Goal: Information Seeking & Learning: Learn about a topic

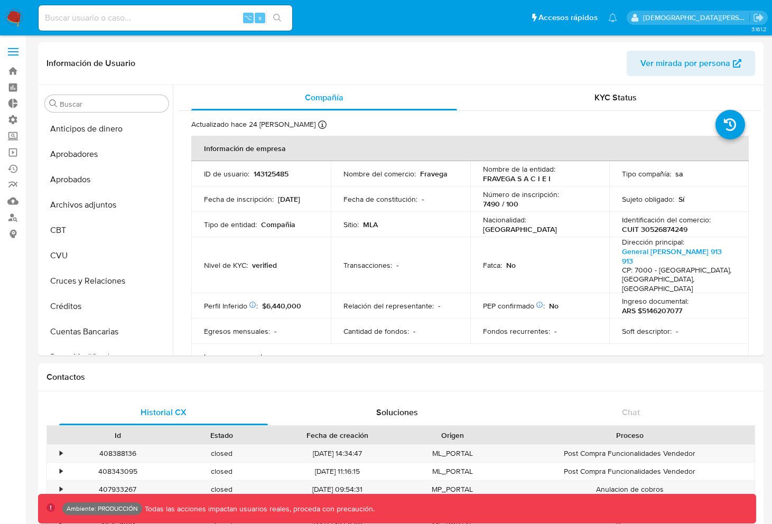
select select "10"
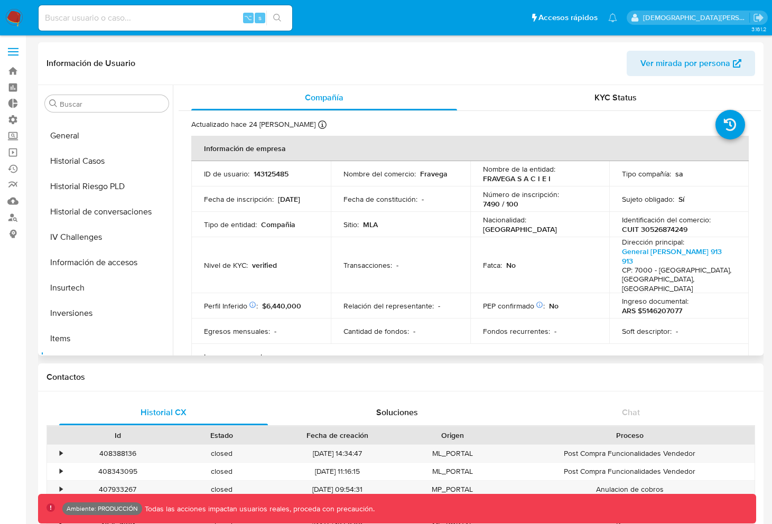
scroll to position [361, 0]
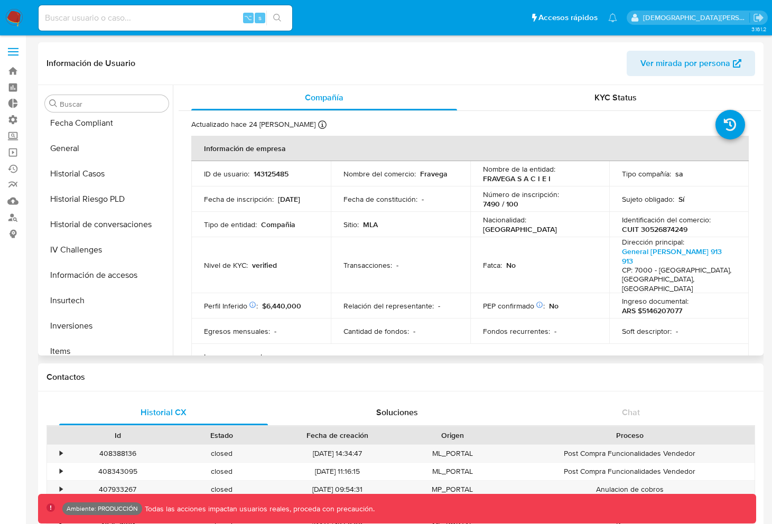
click at [664, 64] on span "Ver mirada por persona" at bounding box center [685, 63] width 90 height 25
click at [661, 57] on span "Ver mirada por persona" at bounding box center [685, 63] width 90 height 25
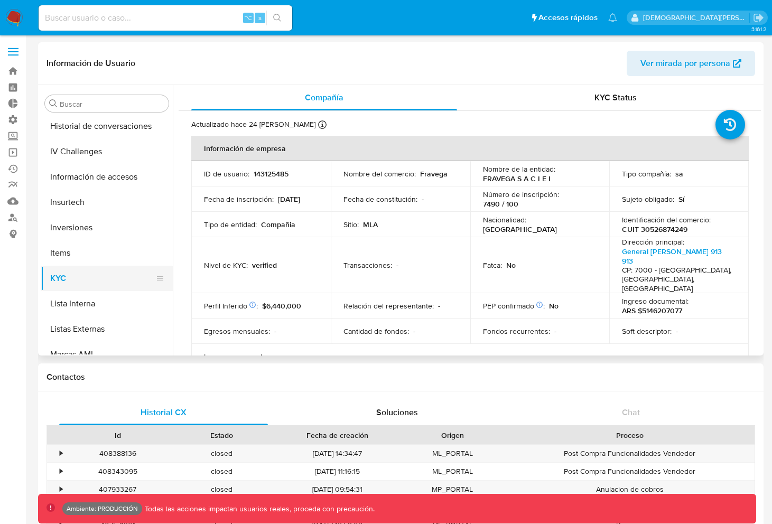
scroll to position [462, 0]
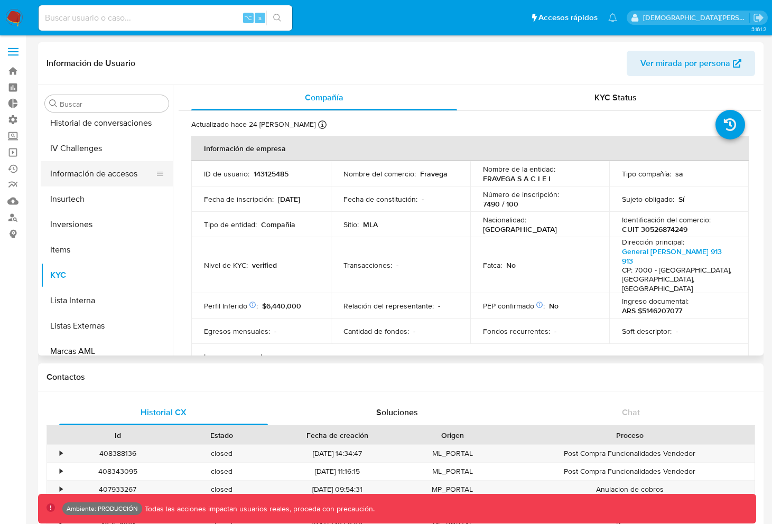
click at [97, 167] on button "Información de accesos" at bounding box center [103, 173] width 124 height 25
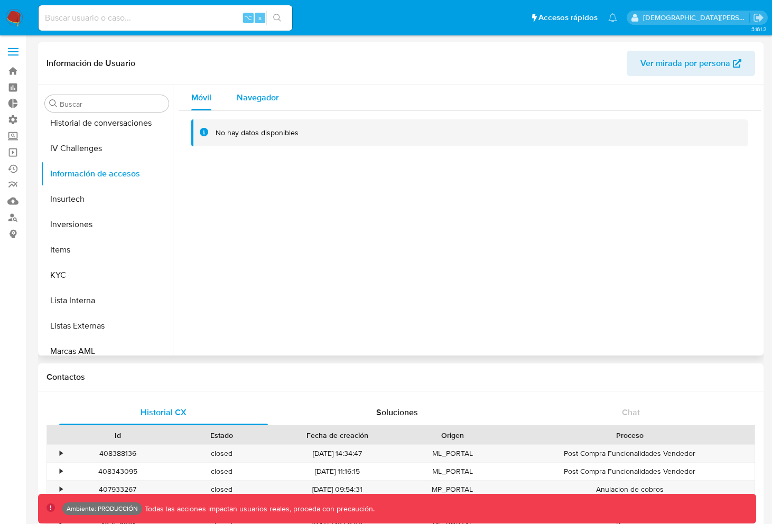
click at [241, 98] on span "Navegador" at bounding box center [258, 97] width 42 height 12
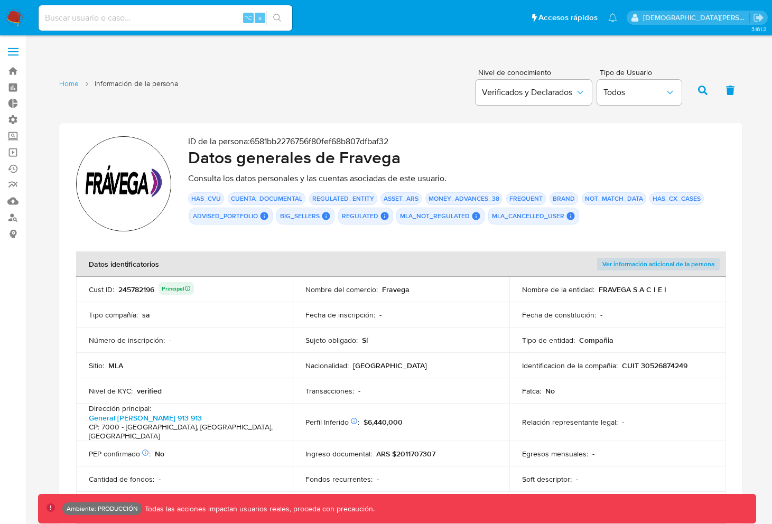
click at [294, 226] on div "ID de la persona : 6581bb2276756f80fef68b807dfbaf32 Datos generales de Fravega …" at bounding box center [456, 185] width 537 height 98
click at [681, 265] on span "Ver información adicional de la persona" at bounding box center [658, 264] width 112 height 11
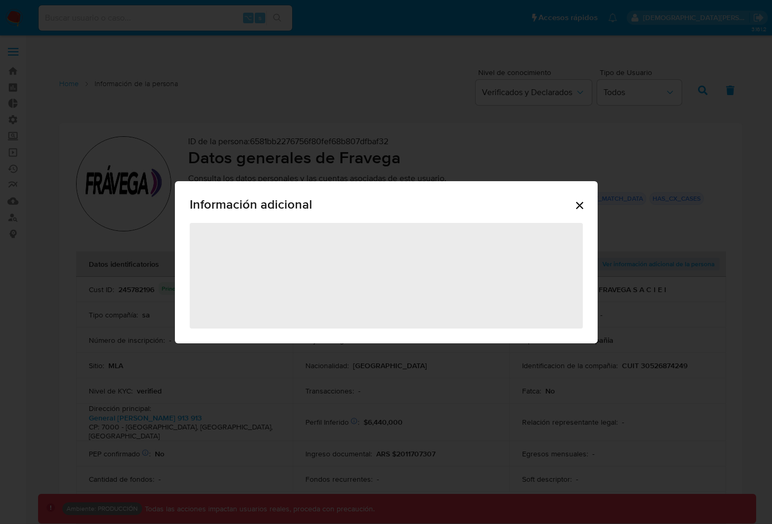
click at [578, 205] on icon "Cerrar" at bounding box center [579, 205] width 13 height 13
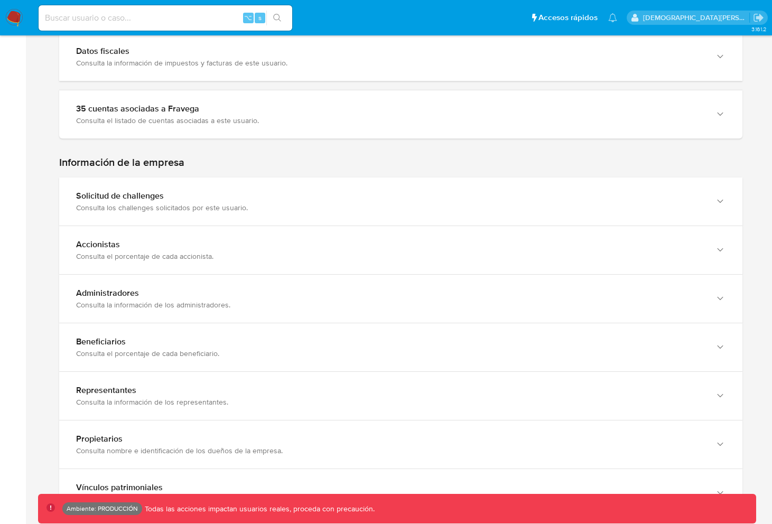
scroll to position [638, 0]
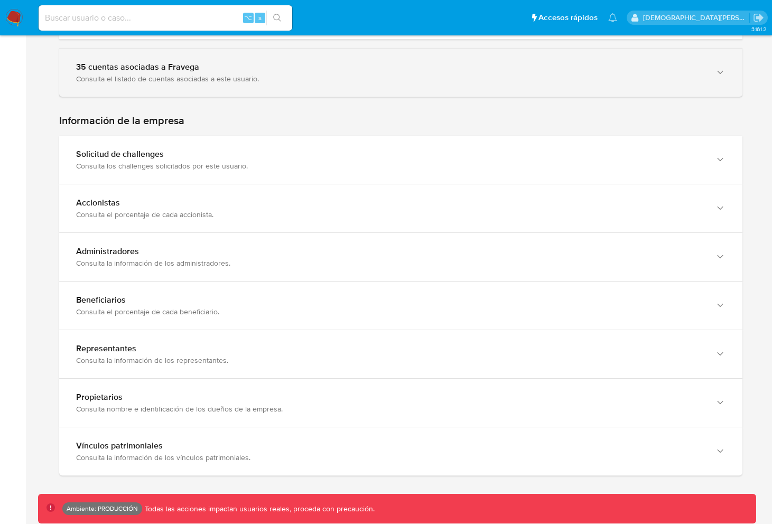
click at [345, 62] on div "35 cuentas asociadas a Fravega" at bounding box center [390, 67] width 628 height 11
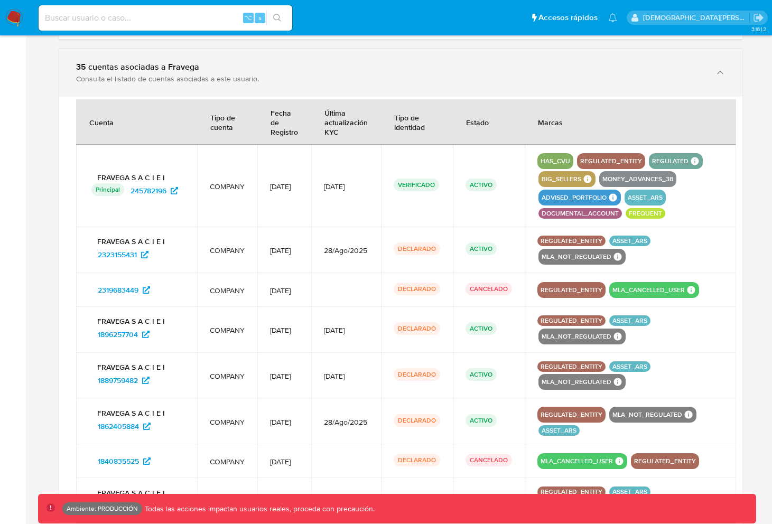
click at [345, 62] on div "35 cuentas asociadas a Fravega" at bounding box center [390, 67] width 628 height 11
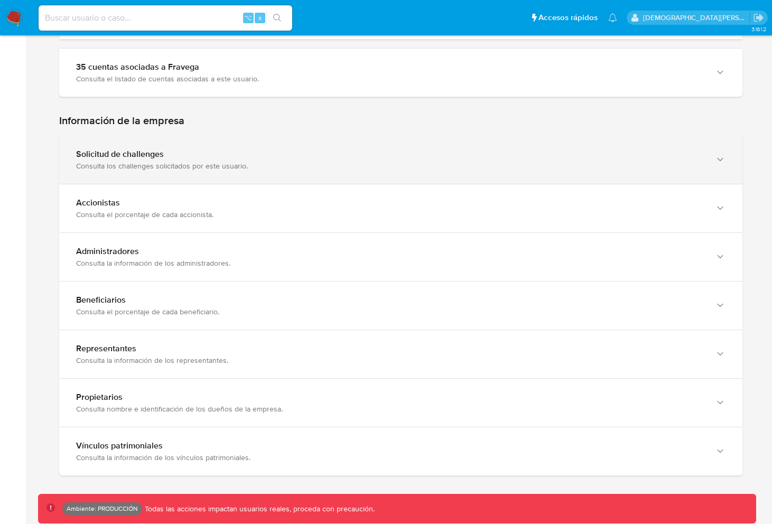
click at [290, 136] on div "Solicitud de challenges Consulta los challenges solicitados por este usuario." at bounding box center [400, 160] width 683 height 48
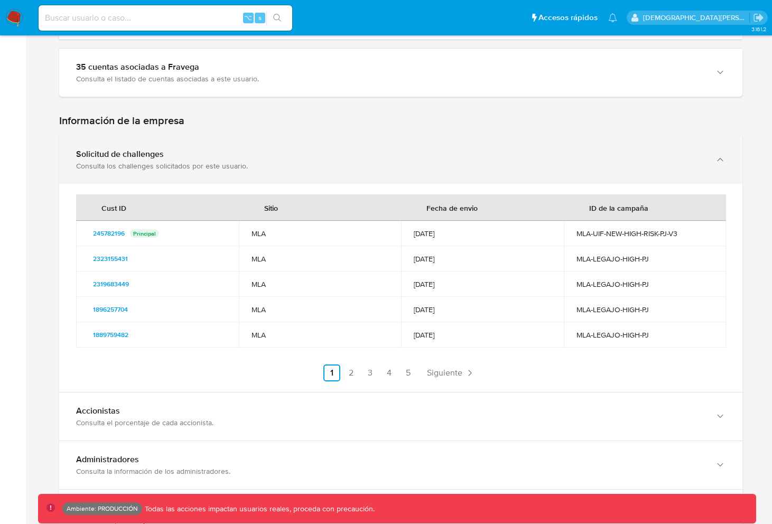
click at [290, 136] on div "Solicitud de challenges Consulta los challenges solicitados por este usuario." at bounding box center [400, 160] width 683 height 48
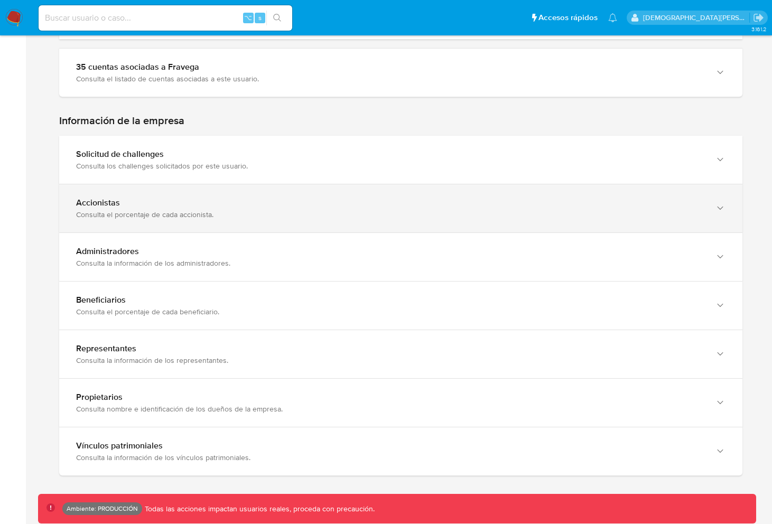
click at [281, 198] on div "Accionistas" at bounding box center [390, 203] width 628 height 11
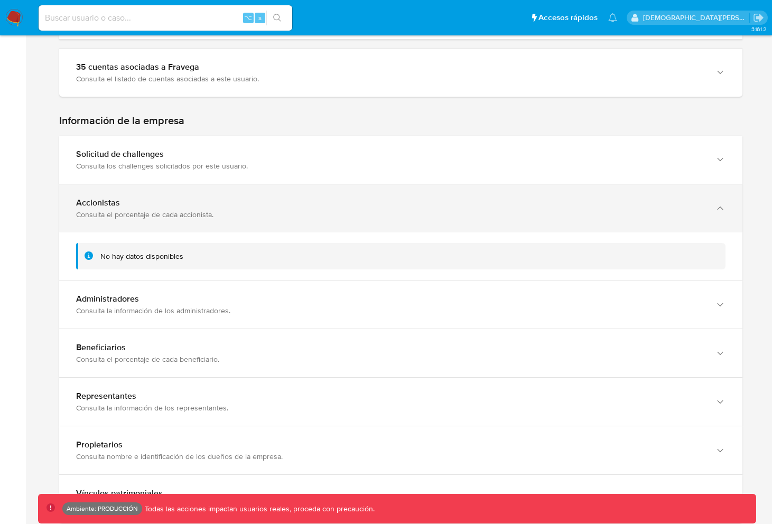
click at [281, 198] on div "Accionistas" at bounding box center [390, 203] width 628 height 11
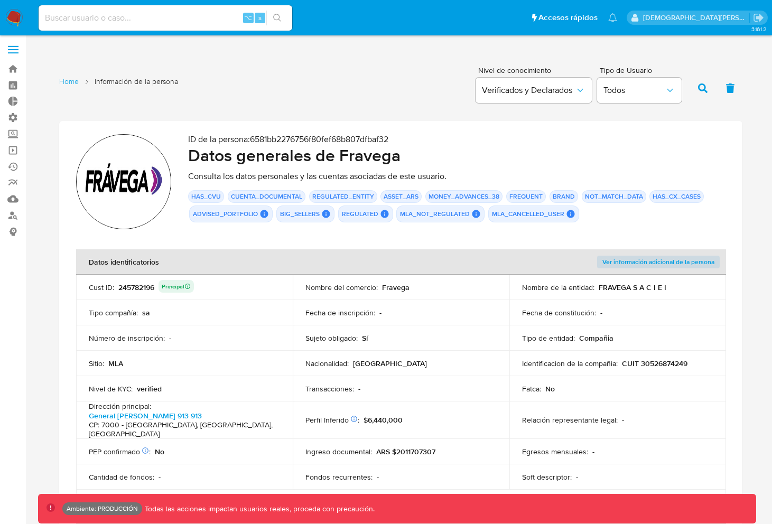
scroll to position [0, 0]
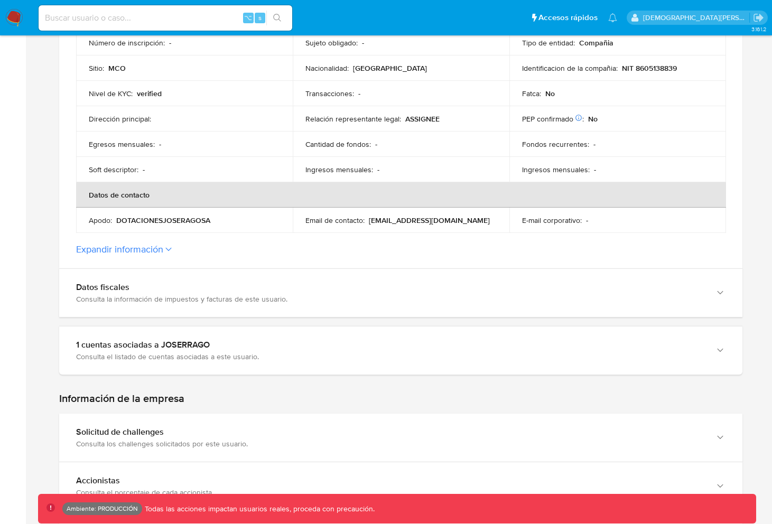
scroll to position [384, 0]
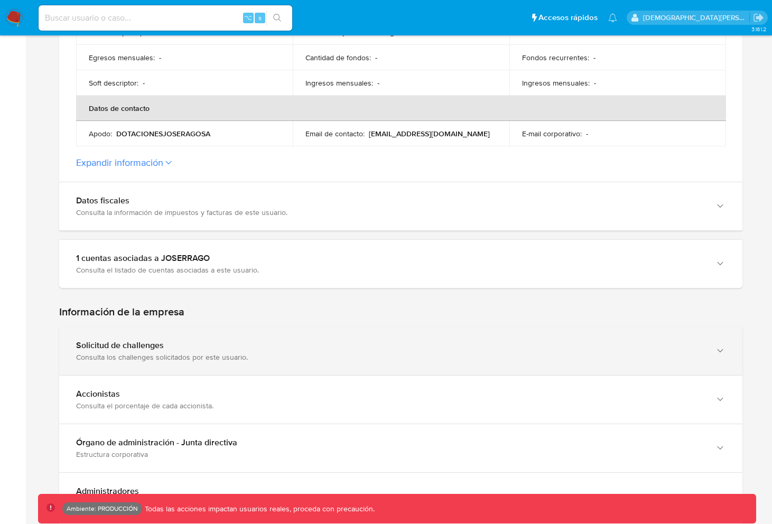
click at [280, 348] on div "Solicitud de challenges" at bounding box center [390, 345] width 628 height 11
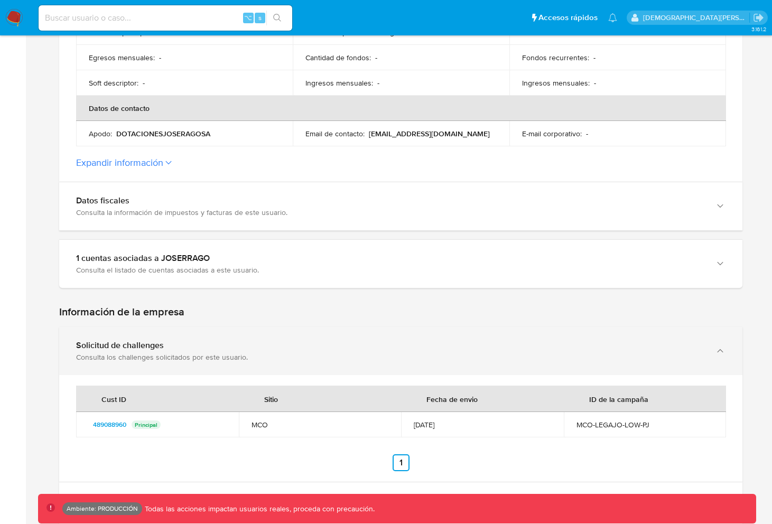
scroll to position [587, 0]
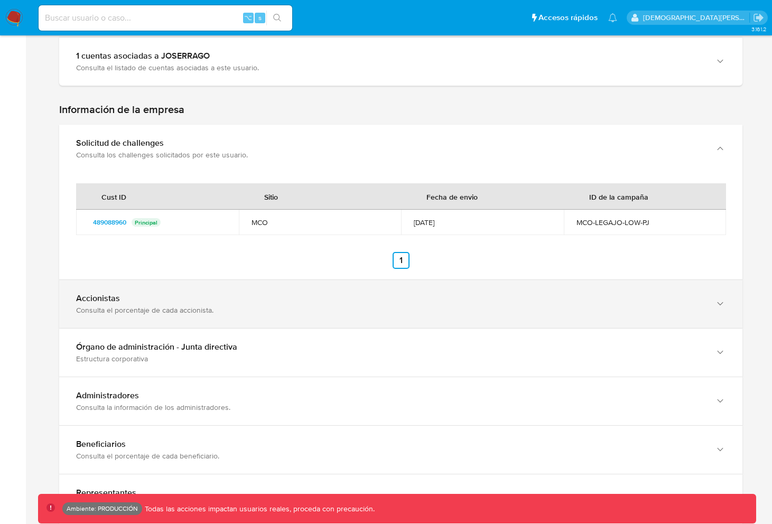
click at [291, 318] on div "Accionistas Consulta el porcentaje de cada accionista." at bounding box center [400, 304] width 683 height 48
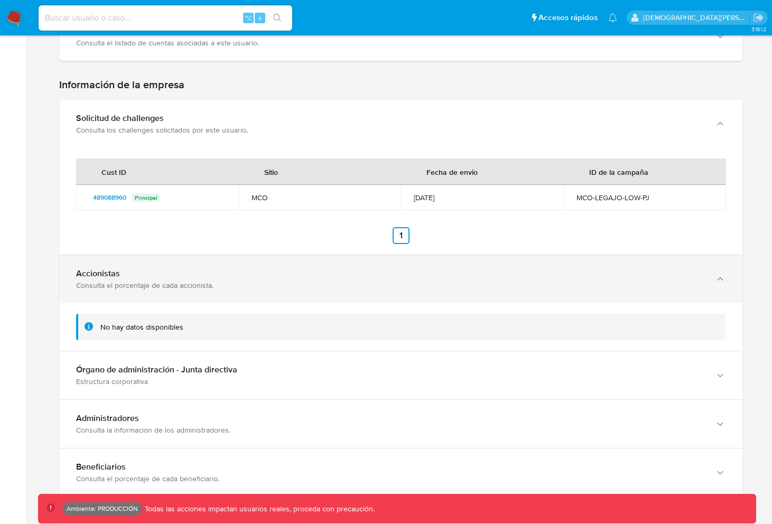
scroll to position [675, 0]
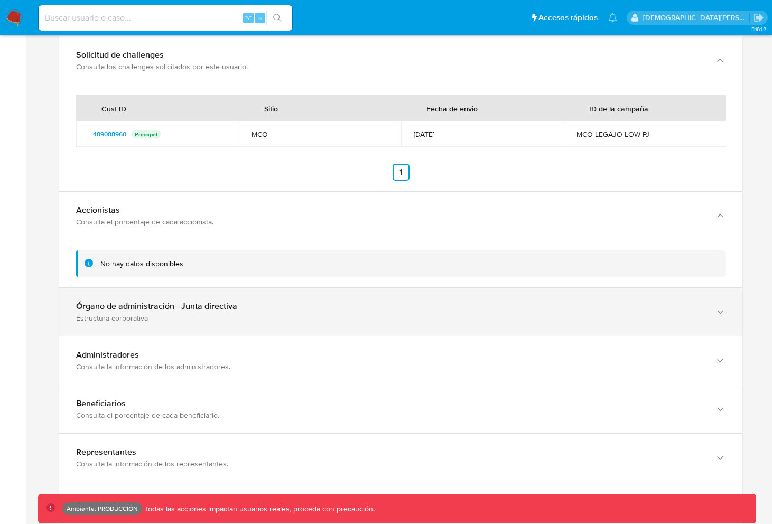
click at [285, 297] on div "Órgano de administración - Junta directiva Estructura corporativa" at bounding box center [400, 312] width 683 height 48
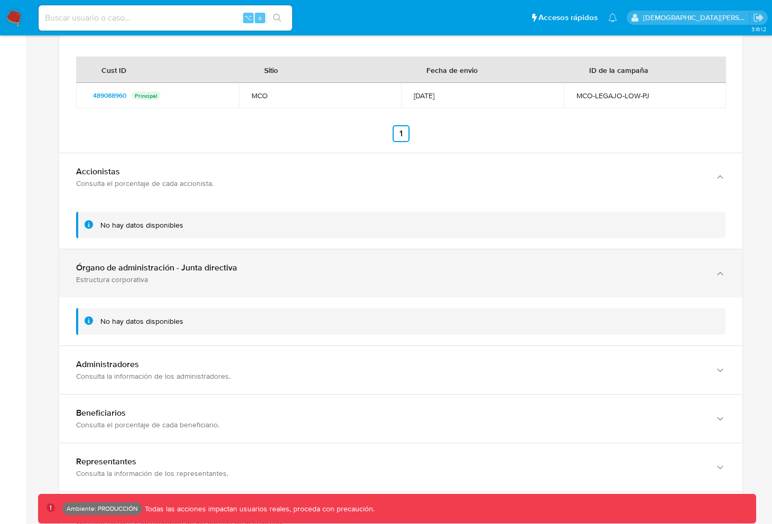
scroll to position [865, 0]
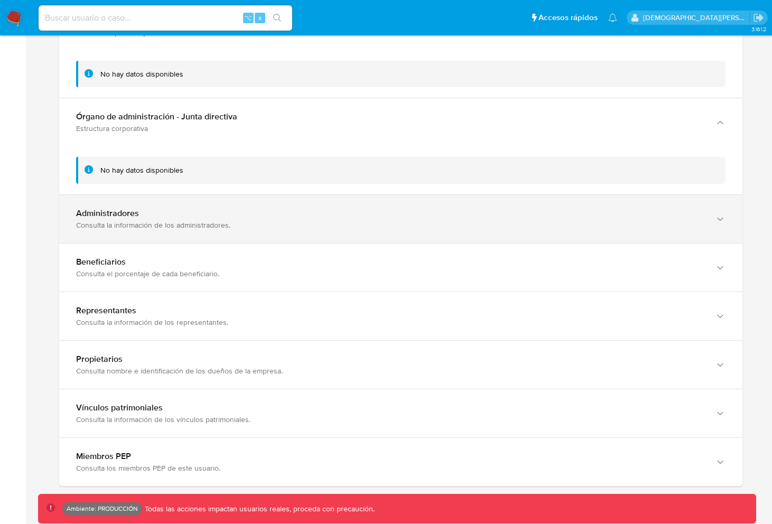
click at [299, 208] on div "Administradores" at bounding box center [390, 213] width 628 height 11
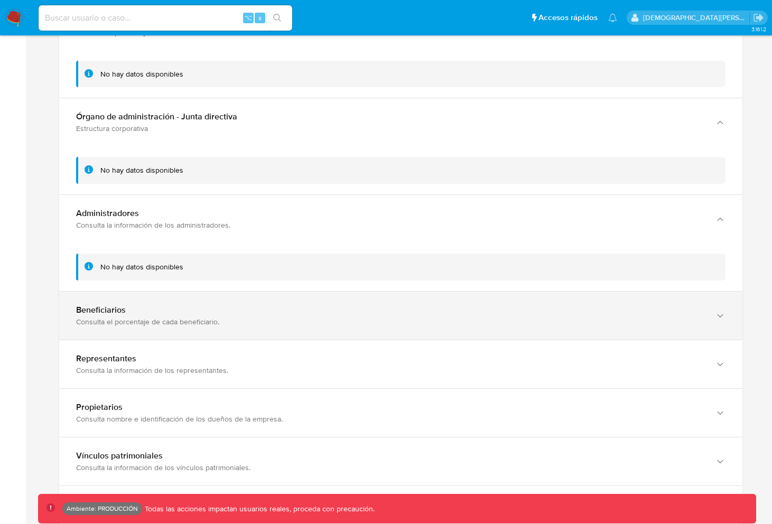
click at [286, 297] on div "Beneficiarios Consulta el porcentaje de cada beneficiario." at bounding box center [400, 316] width 683 height 48
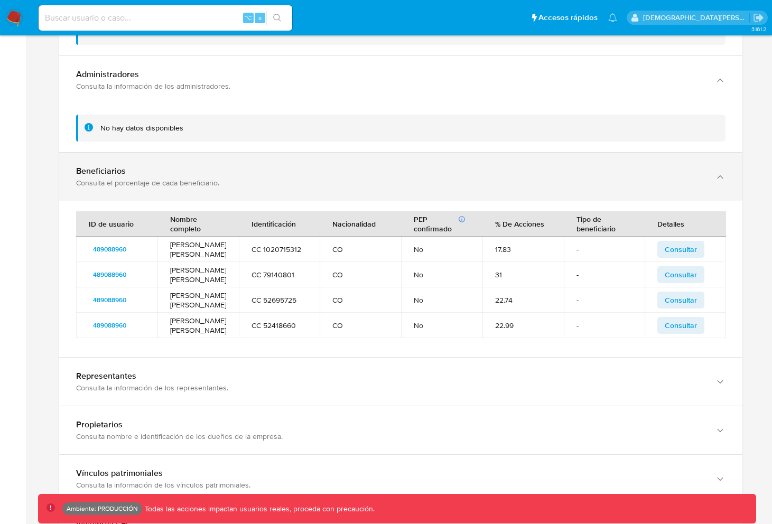
scroll to position [1061, 0]
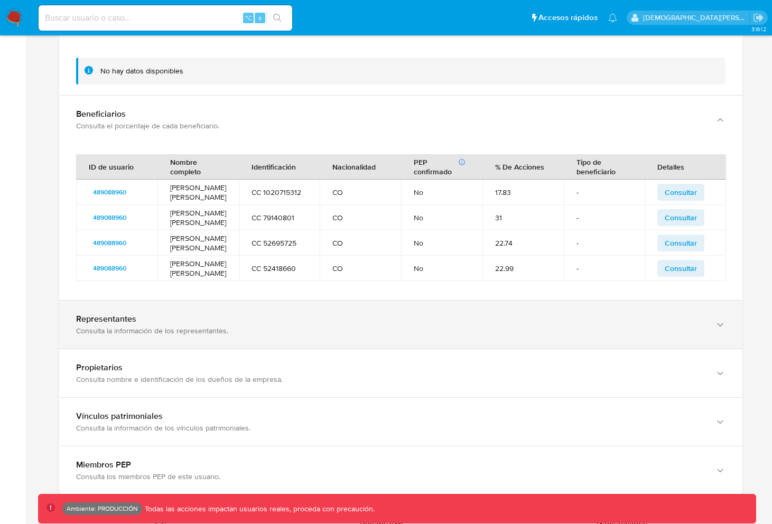
click at [284, 336] on div "Consulta la información de los representantes." at bounding box center [390, 331] width 628 height 10
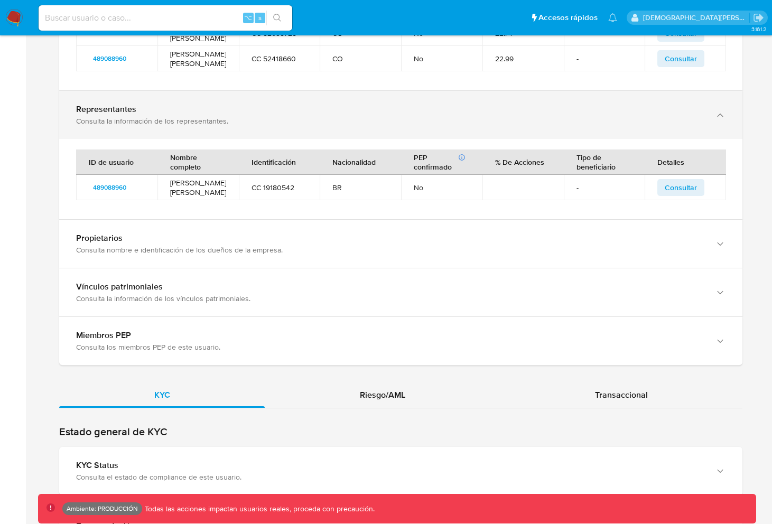
scroll to position [1274, 0]
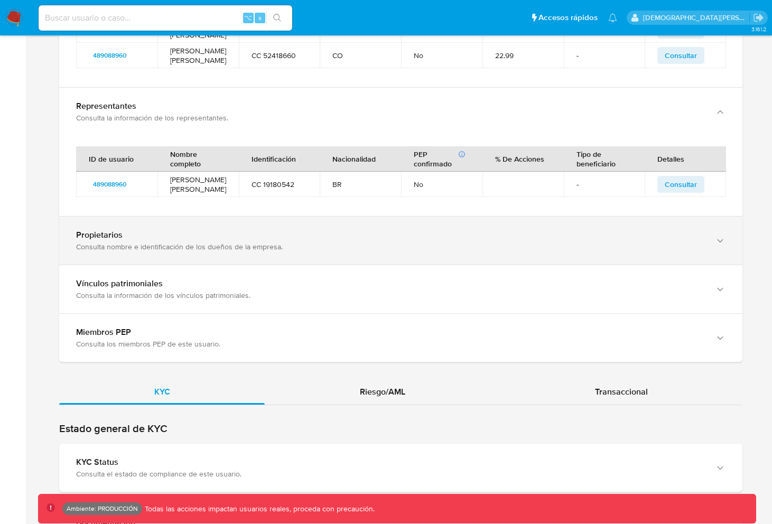
click at [275, 248] on div "Consulta nombre e identificación de los dueños de la empresa." at bounding box center [390, 247] width 628 height 10
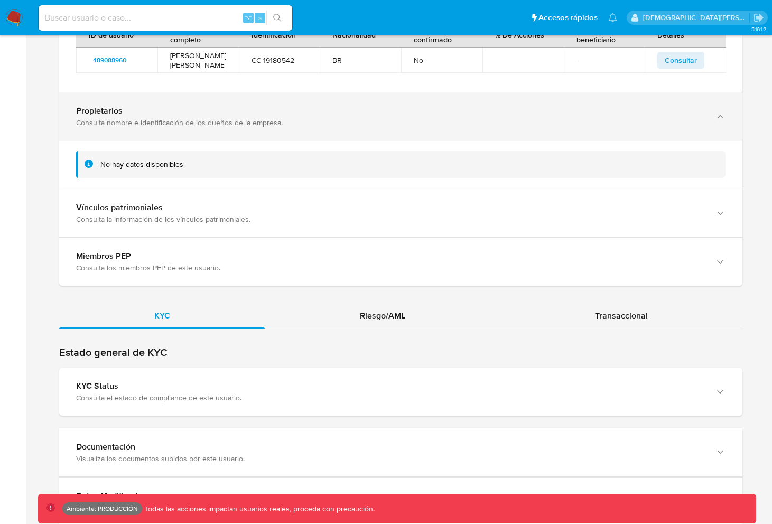
scroll to position [1416, 0]
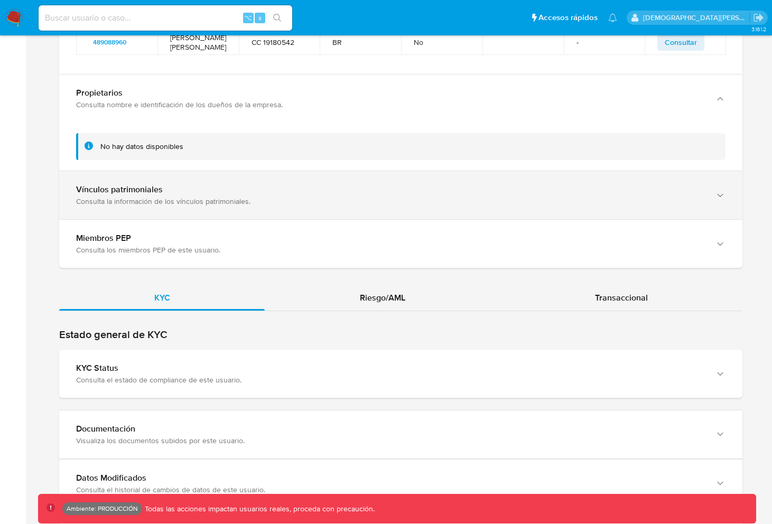
click at [267, 206] on div "Consulta la información de los vínculos patrimoniales." at bounding box center [390, 202] width 628 height 10
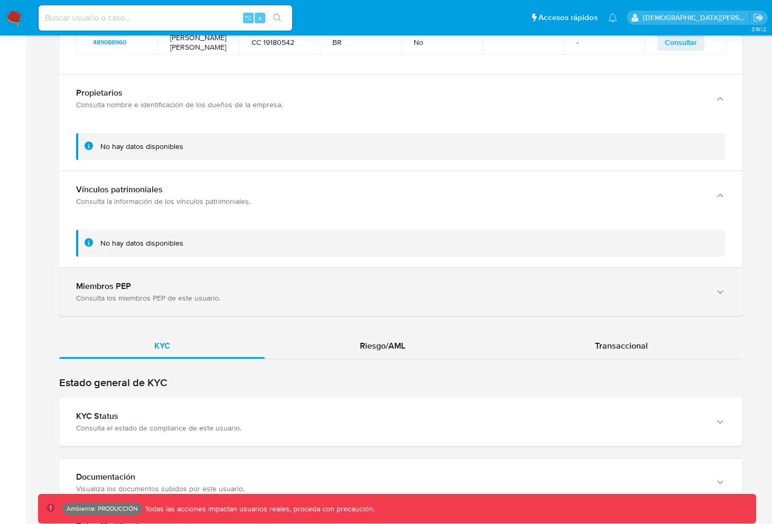
click at [260, 301] on div "Consulta los miembros PEP de este usuario." at bounding box center [390, 298] width 628 height 10
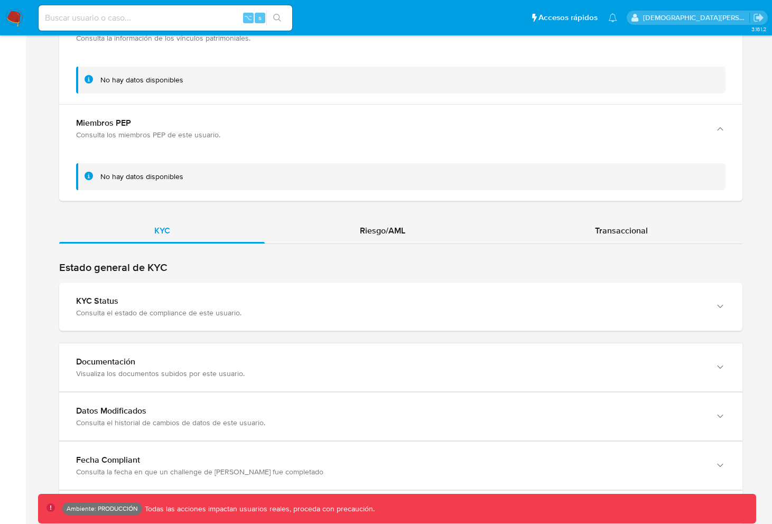
scroll to position [1769, 0]
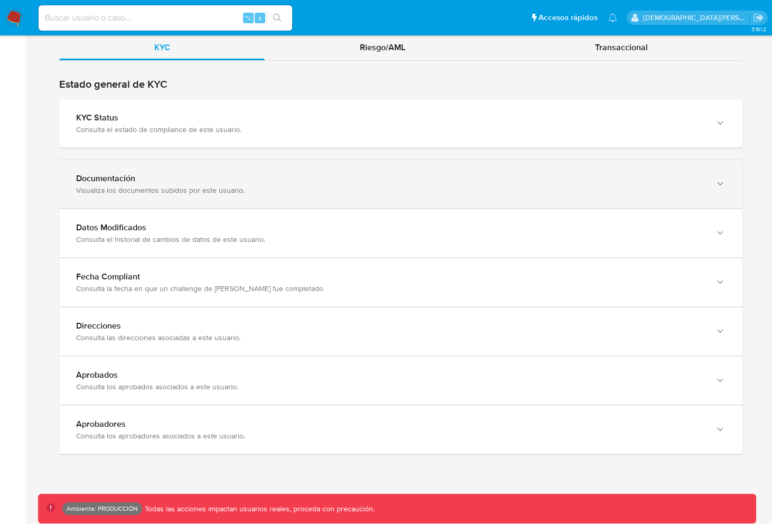
click at [255, 189] on div "Visualiza los documentos subidos por este usuario." at bounding box center [390, 190] width 628 height 10
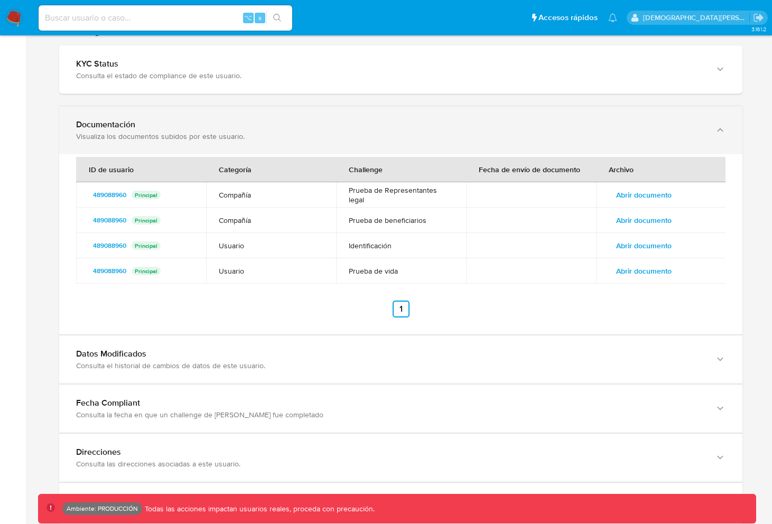
scroll to position [1870, 0]
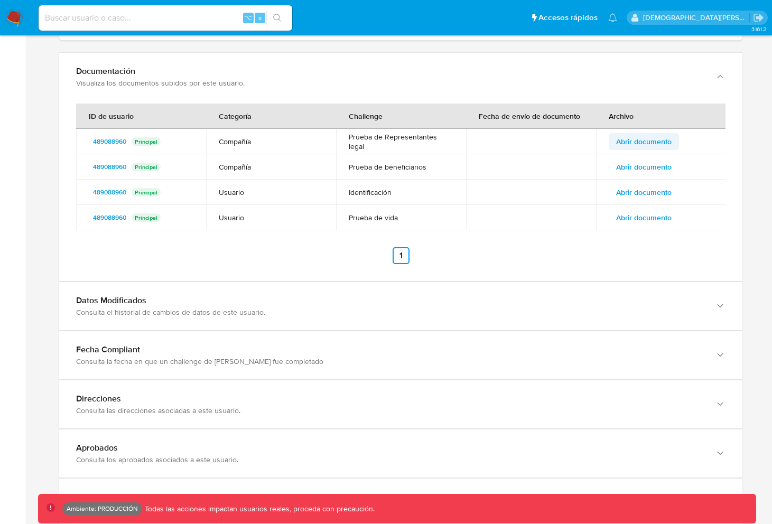
click at [638, 149] on span "Abrir documento" at bounding box center [643, 141] width 55 height 15
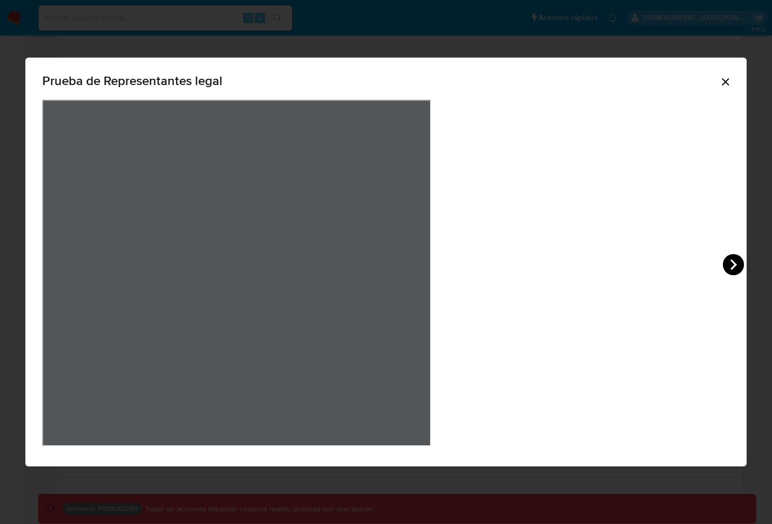
click at [723, 265] on icon "View Document Modal" at bounding box center [733, 264] width 21 height 21
click at [719, 84] on icon "Cerrar" at bounding box center [725, 82] width 13 height 13
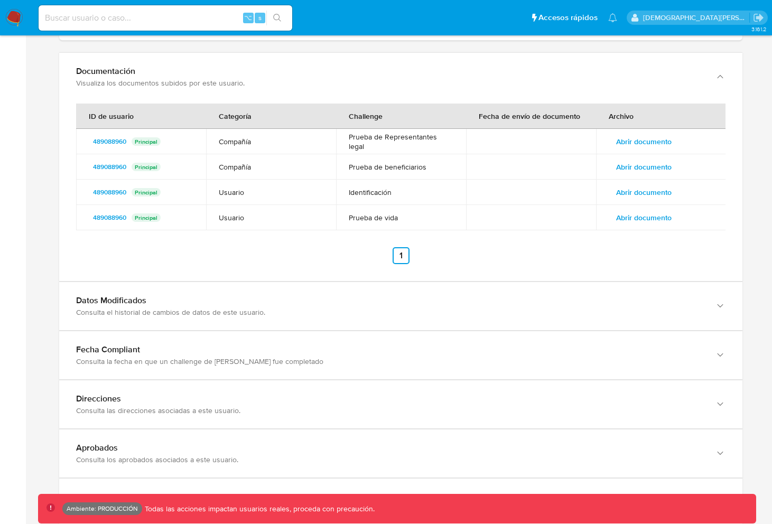
click at [634, 171] on span "Abrir documento" at bounding box center [643, 167] width 55 height 15
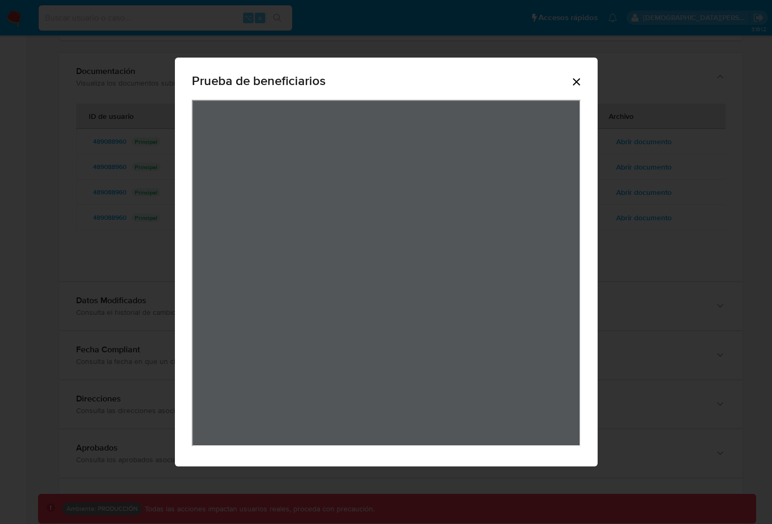
click at [578, 77] on icon "Cerrar" at bounding box center [576, 82] width 13 height 13
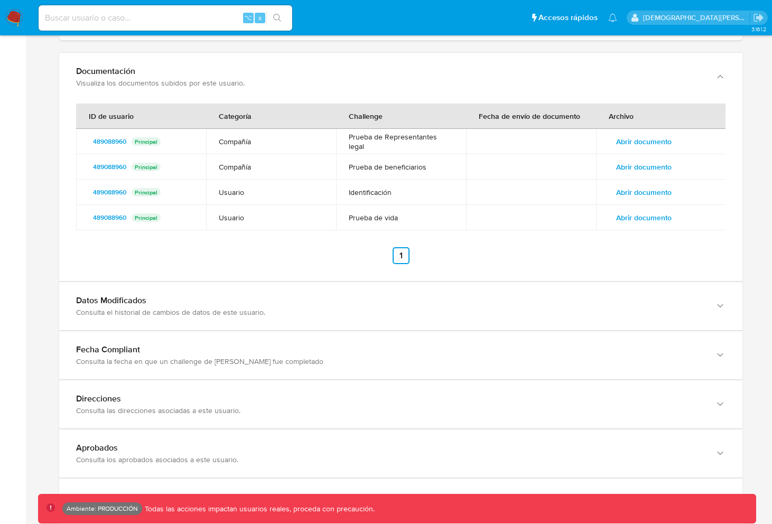
click at [642, 198] on span "Abrir documento" at bounding box center [643, 192] width 55 height 15
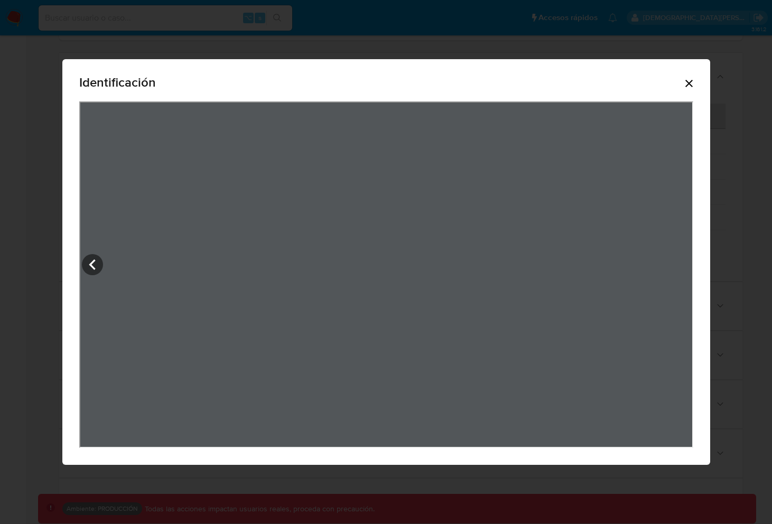
click at [684, 83] on icon "Cerrar" at bounding box center [689, 83] width 13 height 13
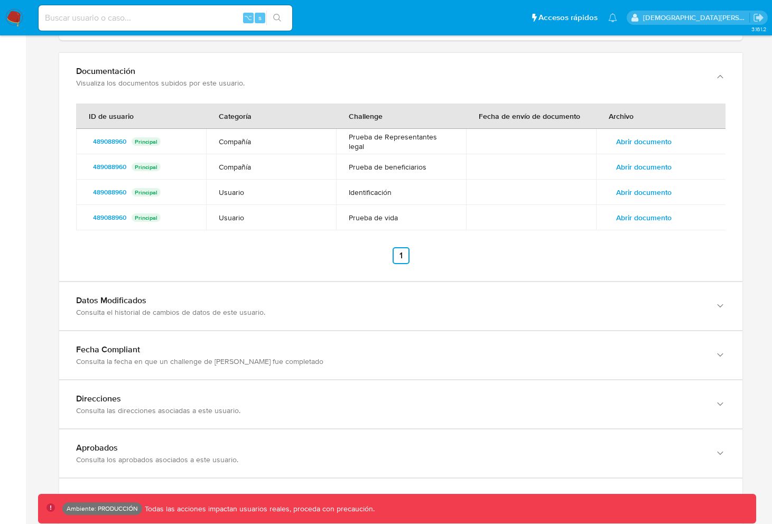
click at [630, 225] on span "Abrir documento" at bounding box center [643, 217] width 55 height 15
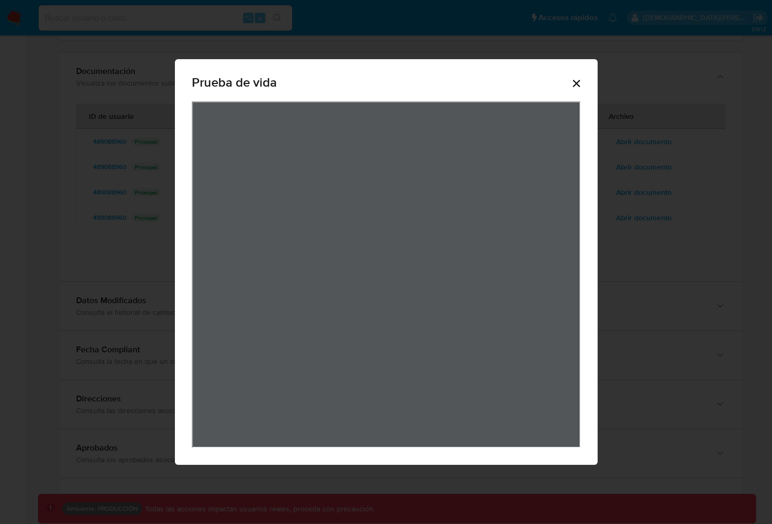
click at [577, 87] on icon "Cerrar" at bounding box center [576, 83] width 13 height 13
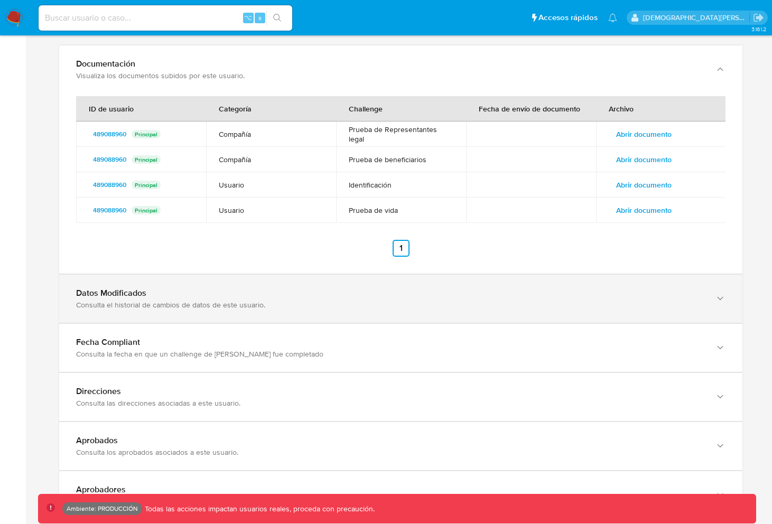
scroll to position [1881, 0]
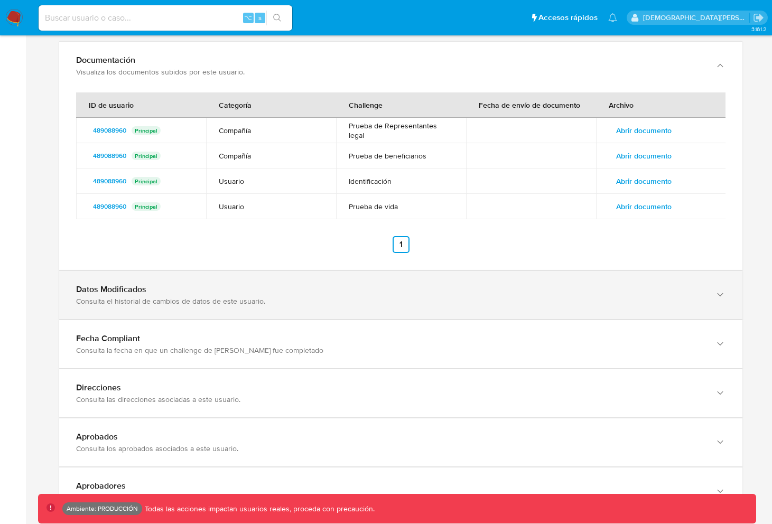
click at [452, 304] on div "Consulta el historial de cambios de datos de este usuario." at bounding box center [390, 301] width 628 height 10
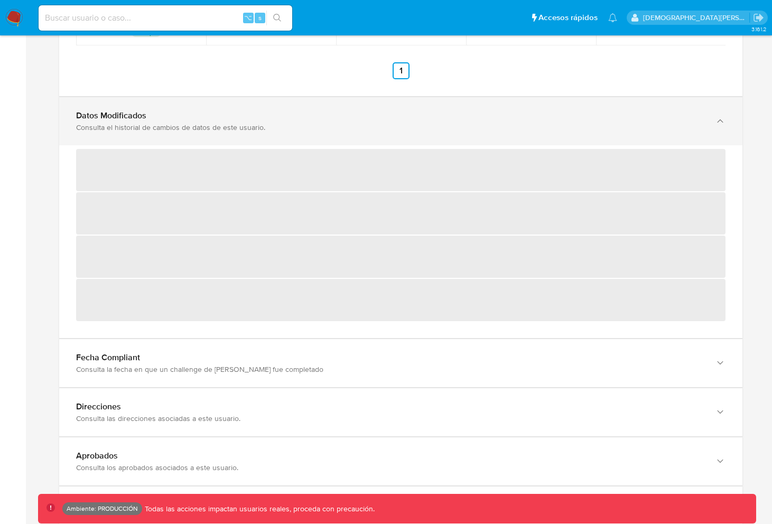
scroll to position [1995, 0]
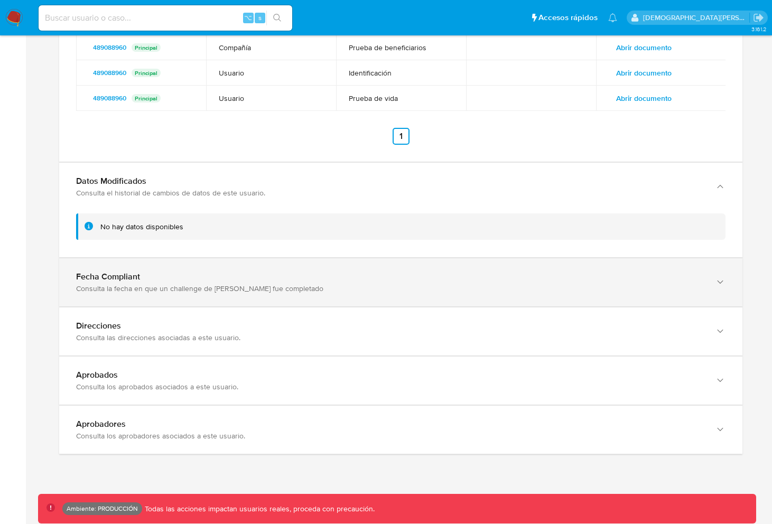
click at [342, 291] on div "Consulta la fecha en que un challenge de kyc fue completado" at bounding box center [390, 289] width 628 height 10
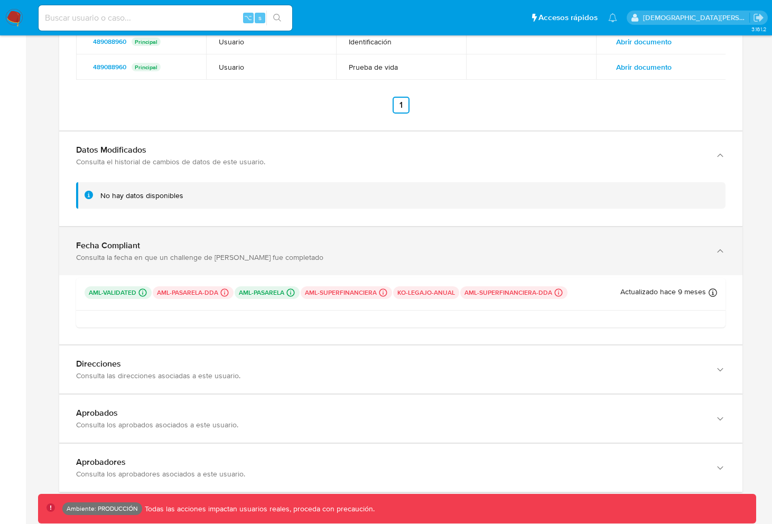
scroll to position [2065, 0]
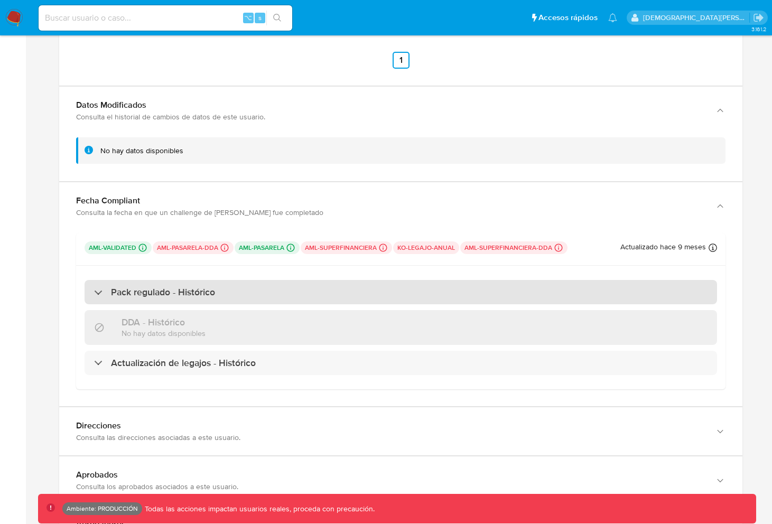
click at [267, 295] on div "Pack regulado - Histórico" at bounding box center [401, 292] width 633 height 24
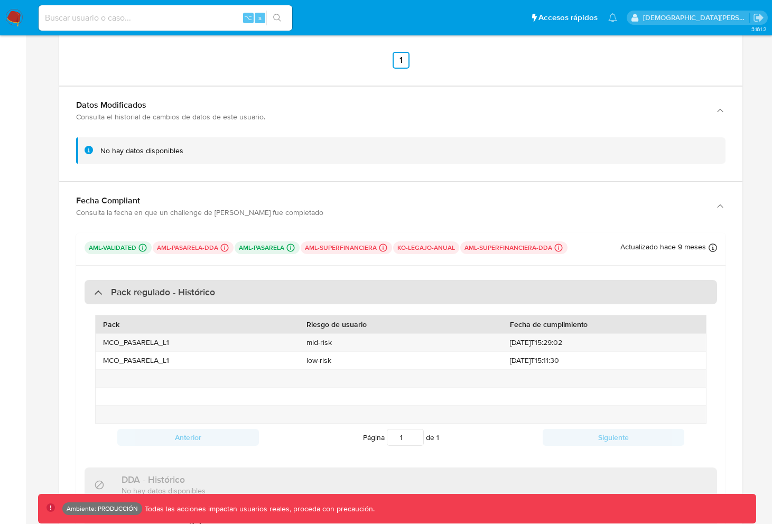
click at [272, 298] on div "Pack regulado - Histórico" at bounding box center [401, 292] width 633 height 24
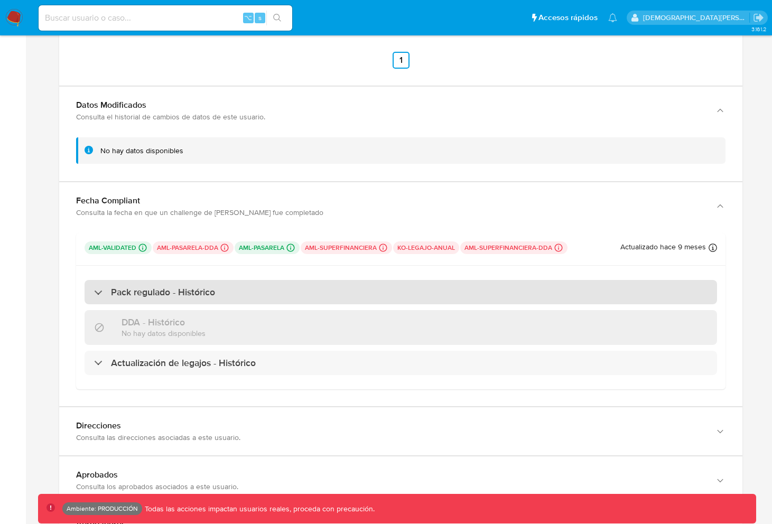
click at [284, 297] on div "Pack regulado - Histórico" at bounding box center [401, 292] width 633 height 24
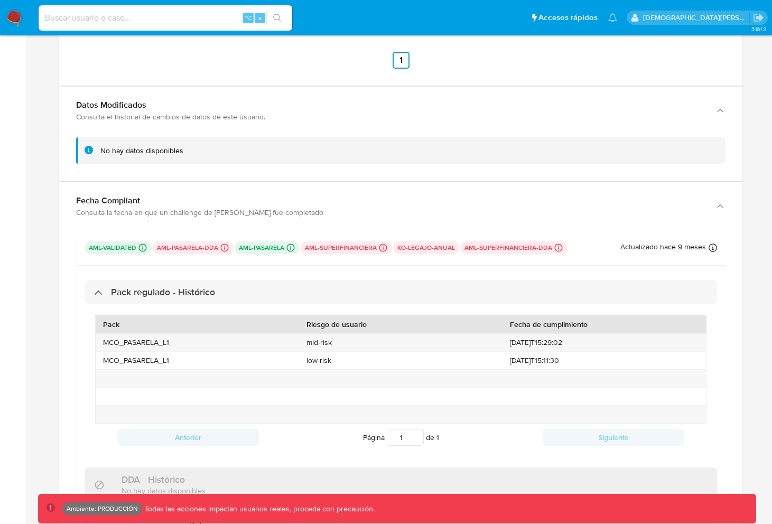
click at [205, 451] on div "Anterior Página 1 de 1 Siguiente" at bounding box center [400, 437] width 611 height 27
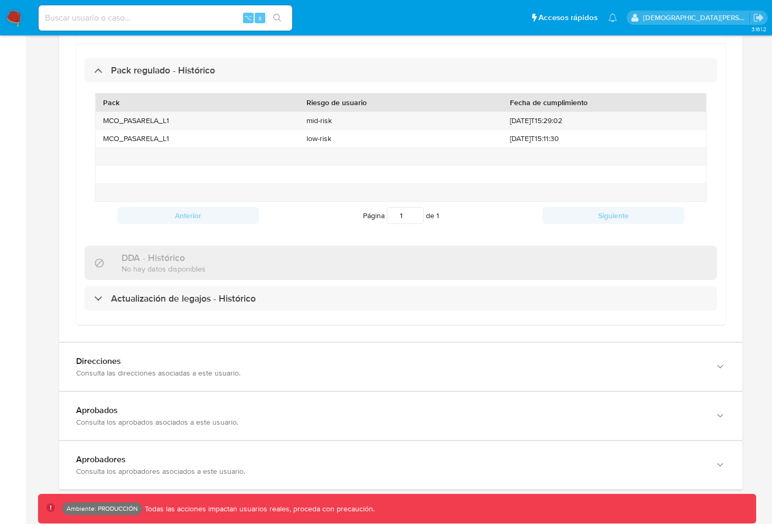
scroll to position [2310, 0]
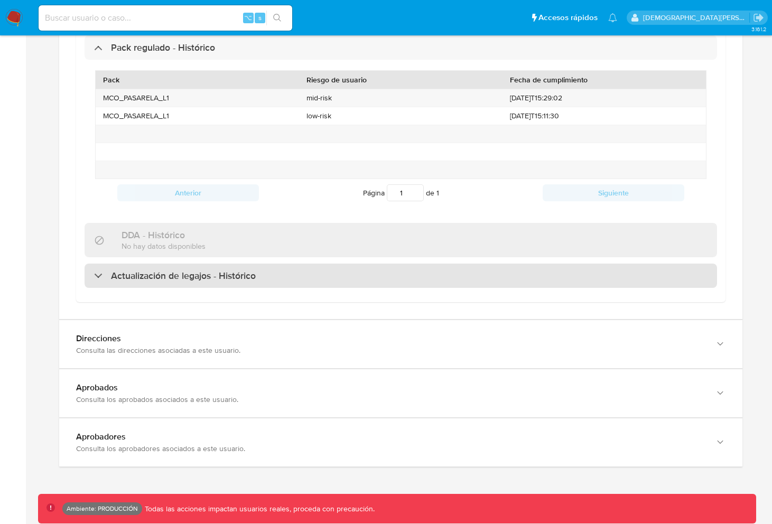
click at [255, 282] on h3 "Actualización de legajos - Histórico" at bounding box center [183, 276] width 145 height 12
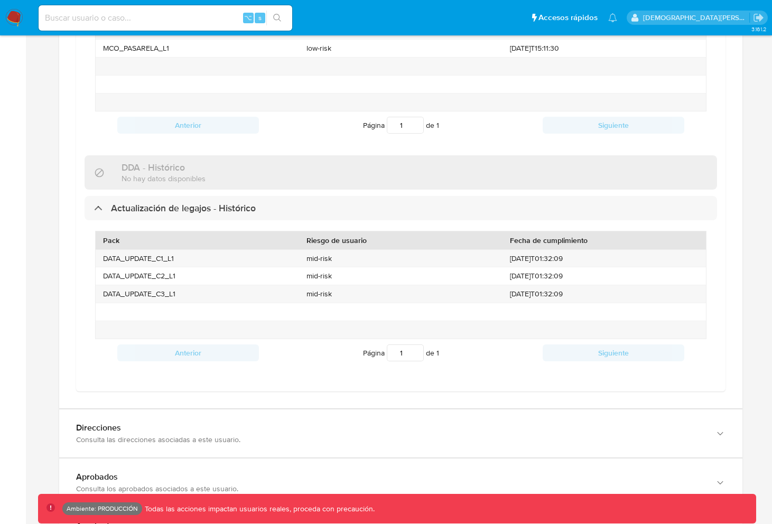
scroll to position [2486, 0]
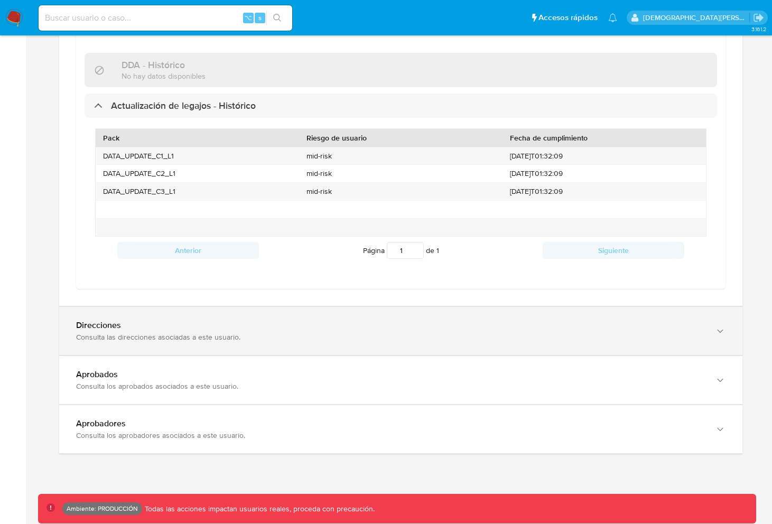
click at [273, 343] on div "Direcciones Consulta las direcciones asociadas a este usuario." at bounding box center [400, 331] width 683 height 48
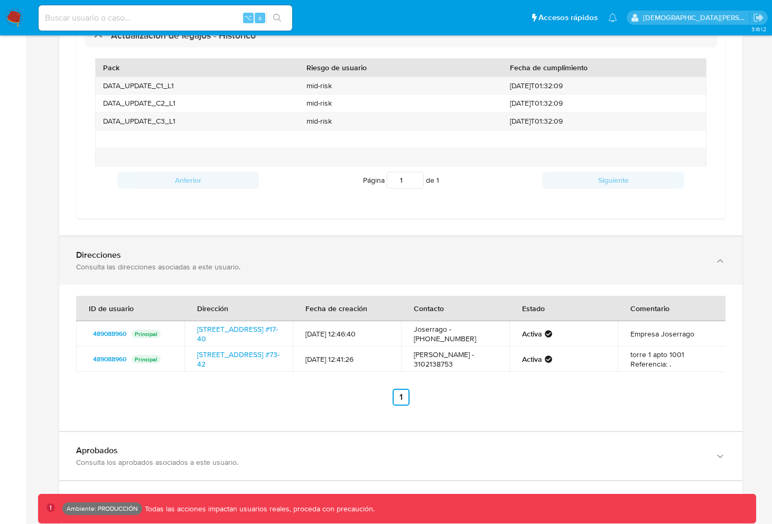
scroll to position [2649, 0]
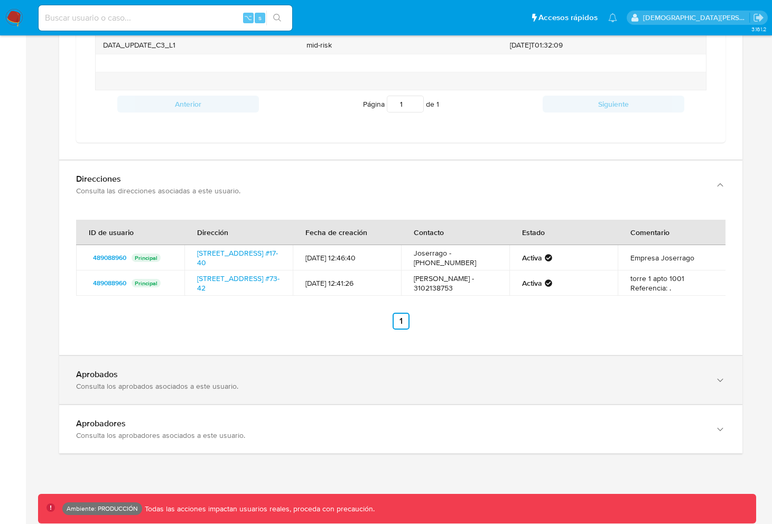
click at [268, 367] on div "Aprobados Consulta los aprobados asociados a este usuario." at bounding box center [400, 380] width 683 height 48
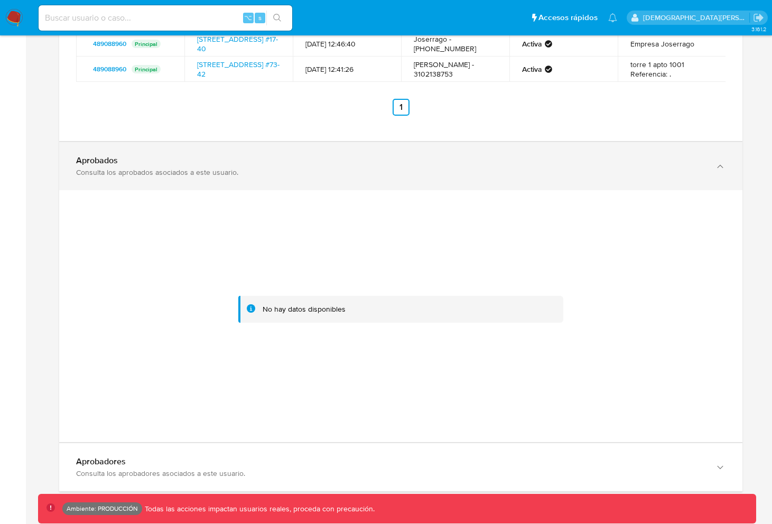
scroll to position [2901, 0]
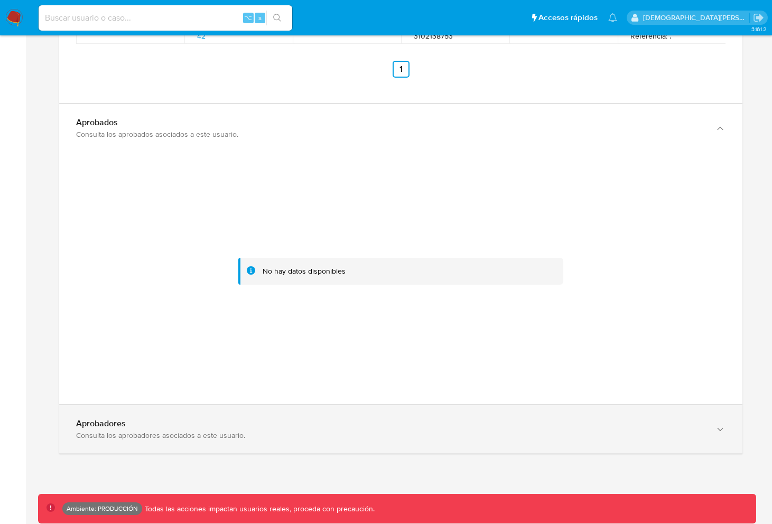
click at [260, 406] on div "Aprobadores Consulta los aprobadores asociados a este usuario." at bounding box center [400, 429] width 683 height 48
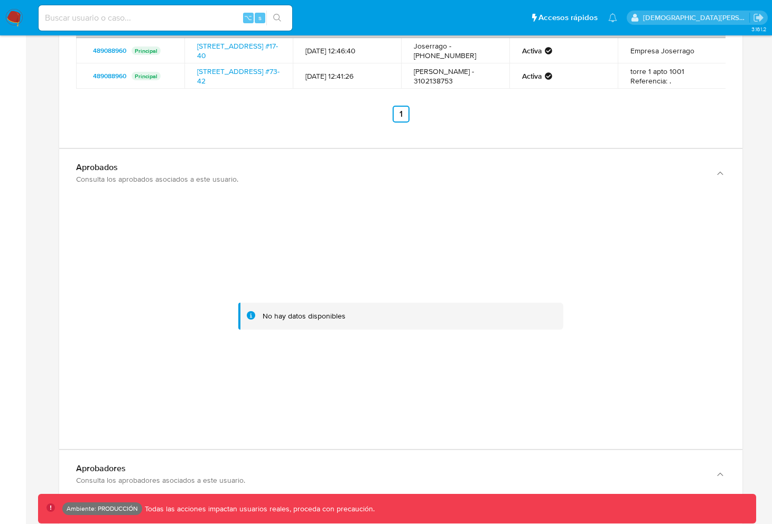
scroll to position [2815, 0]
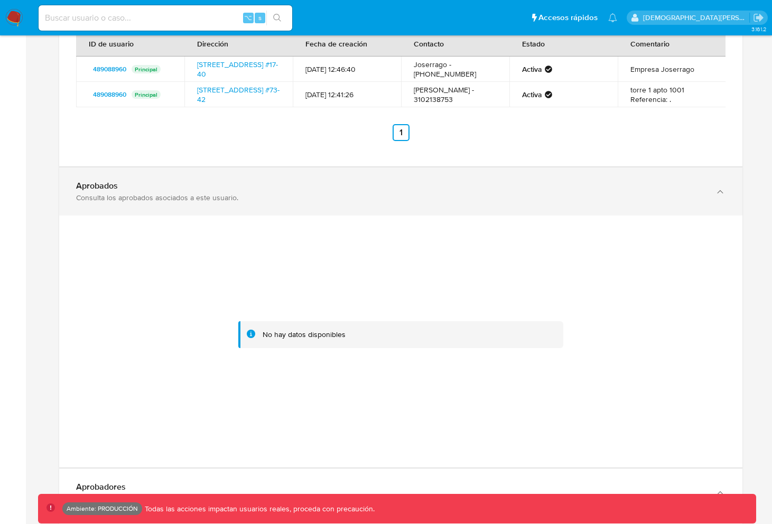
click at [280, 202] on div "Consulta los aprobados asociados a este usuario." at bounding box center [390, 198] width 628 height 10
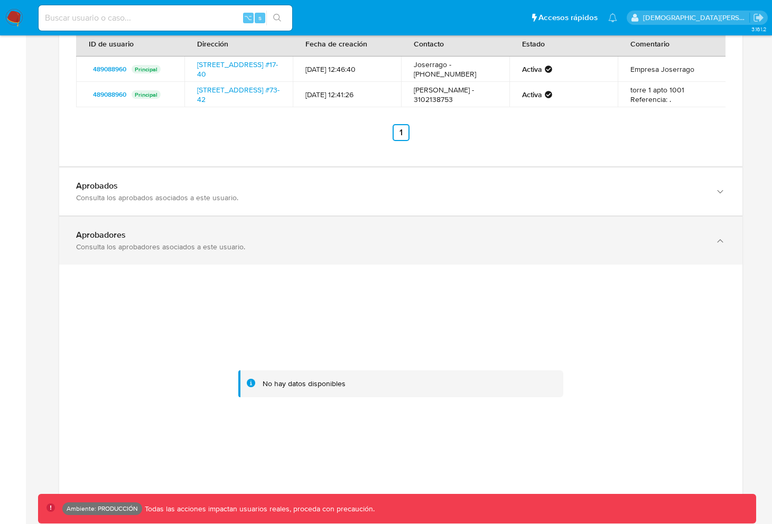
click at [272, 252] on div "Consulta los aprobadores asociados a este usuario." at bounding box center [390, 247] width 628 height 10
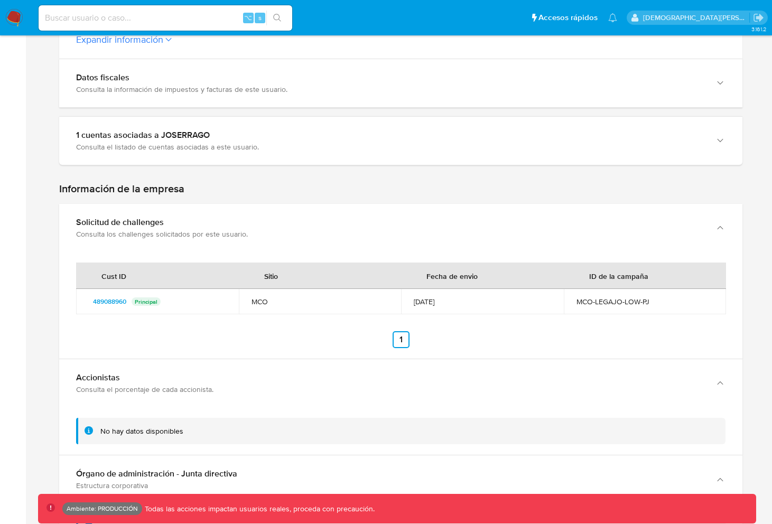
scroll to position [102, 0]
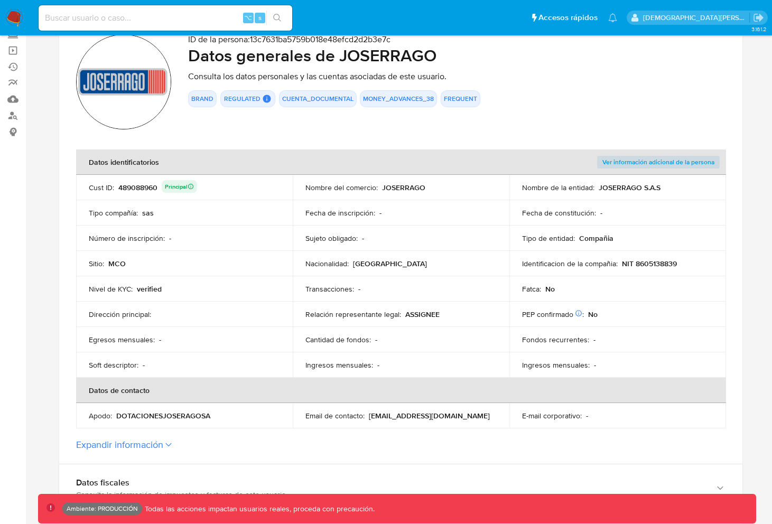
click at [146, 442] on button "Expandir información" at bounding box center [119, 445] width 87 height 12
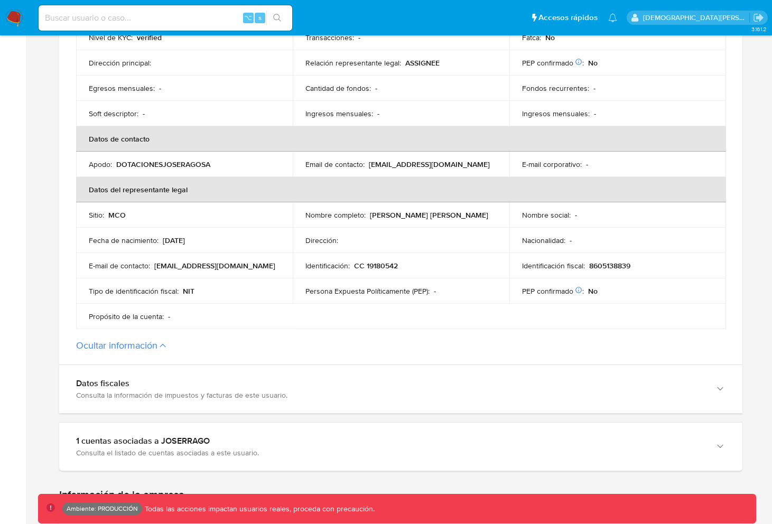
scroll to position [433, 0]
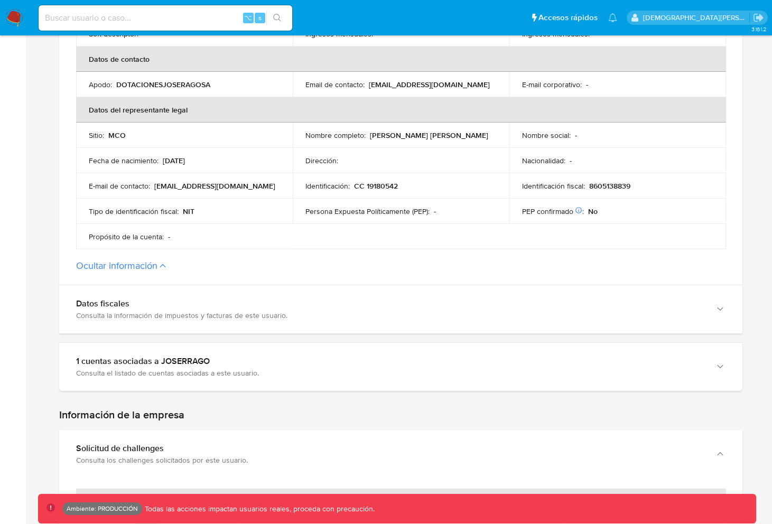
click at [142, 261] on button "Ocultar información" at bounding box center [116, 266] width 81 height 12
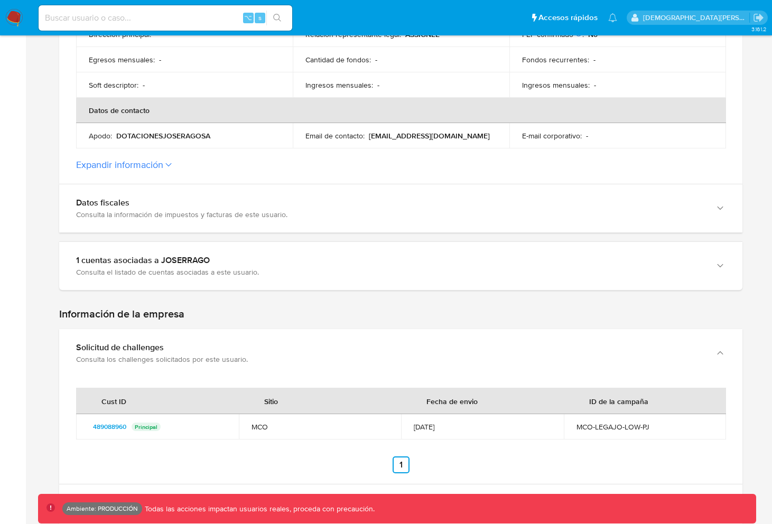
scroll to position [370, 0]
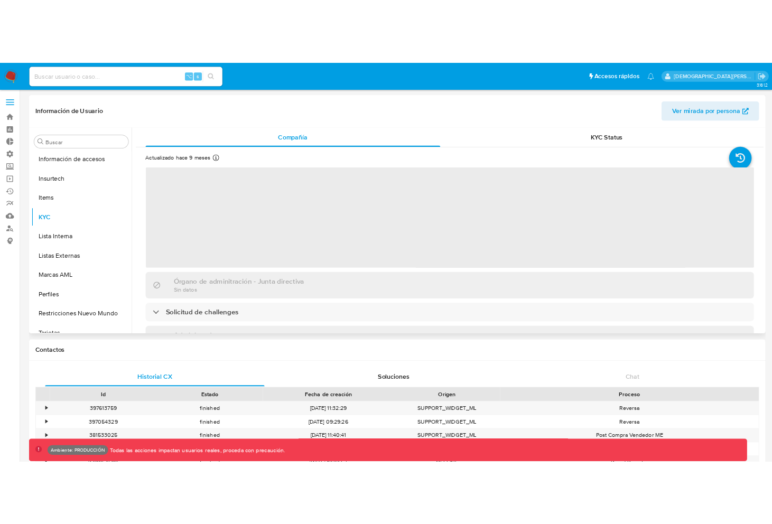
scroll to position [497, 0]
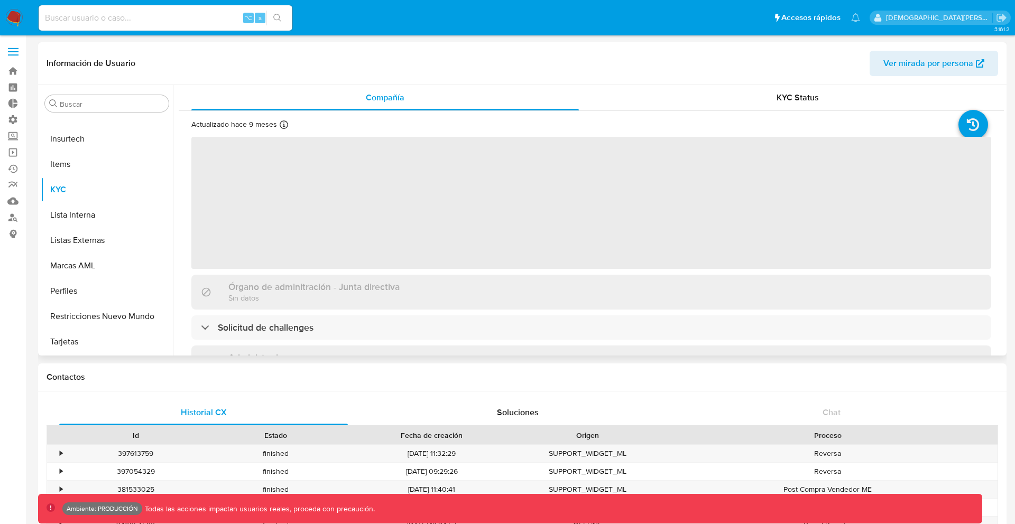
select select "10"
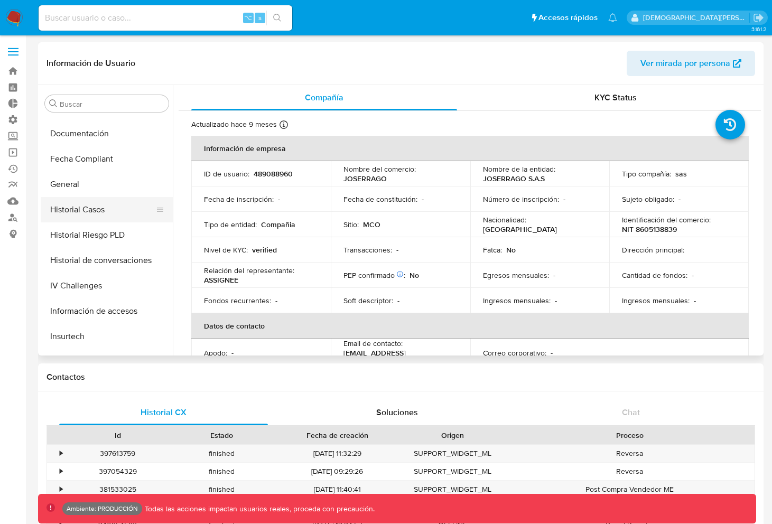
scroll to position [407, 0]
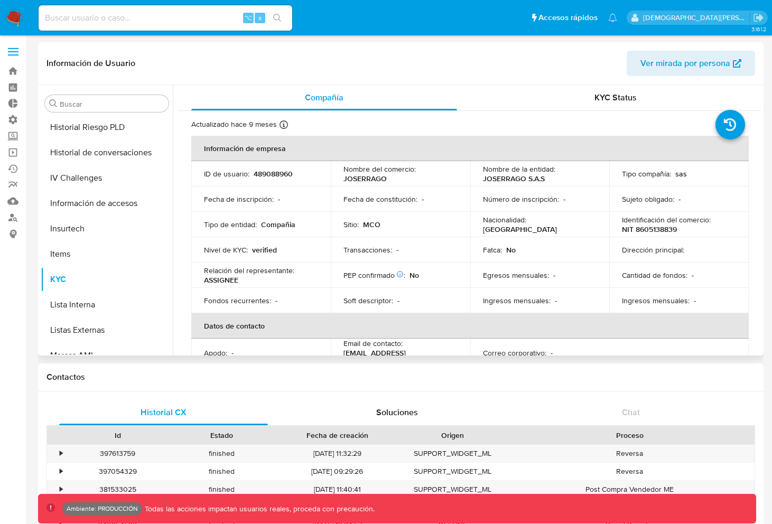
click at [91, 203] on button "Información de accesos" at bounding box center [107, 203] width 132 height 25
